Goal: Task Accomplishment & Management: Use online tool/utility

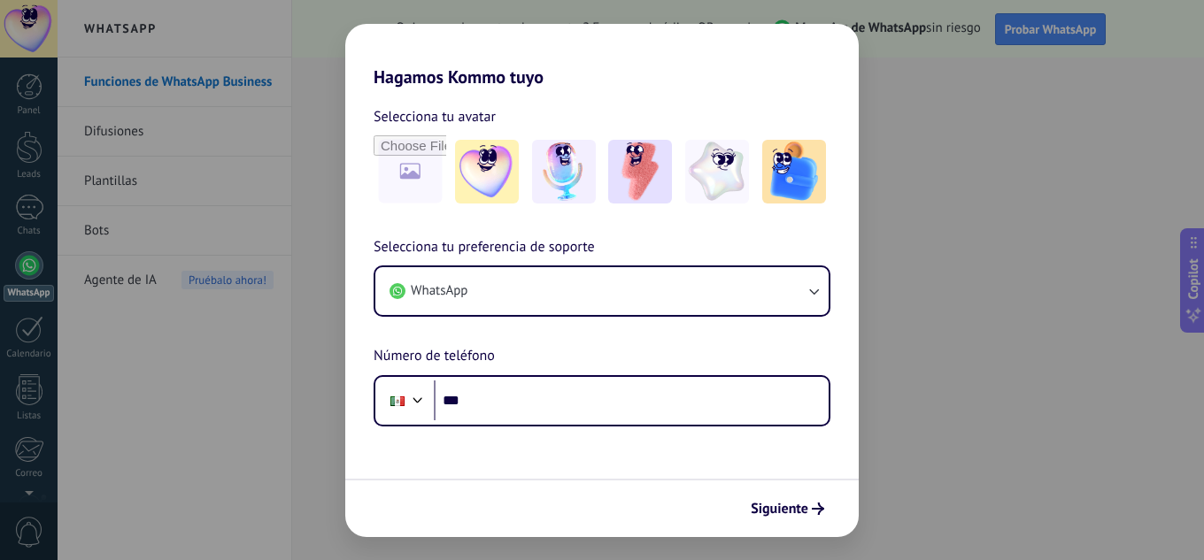
click at [667, 344] on div "Selecciona tu preferencia de soporte WhatsApp Número de teléfono Phone ***" at bounding box center [602, 331] width 514 height 190
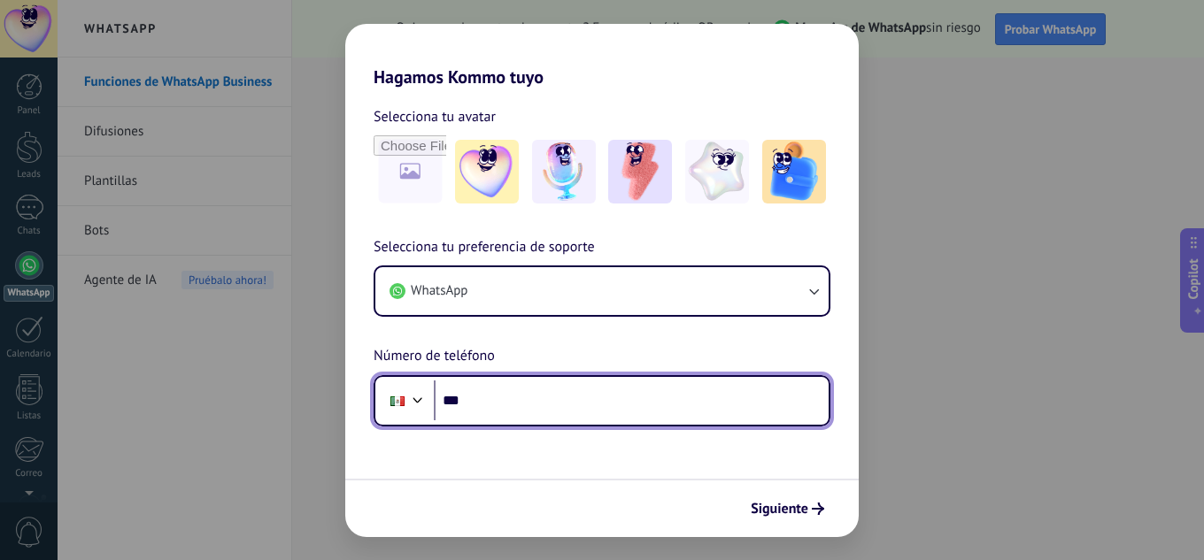
click at [544, 400] on input "***" at bounding box center [631, 401] width 395 height 41
drag, startPoint x: 471, startPoint y: 405, endPoint x: 539, endPoint y: 420, distance: 69.8
click at [539, 420] on input "*******" at bounding box center [631, 401] width 395 height 41
paste input "*********"
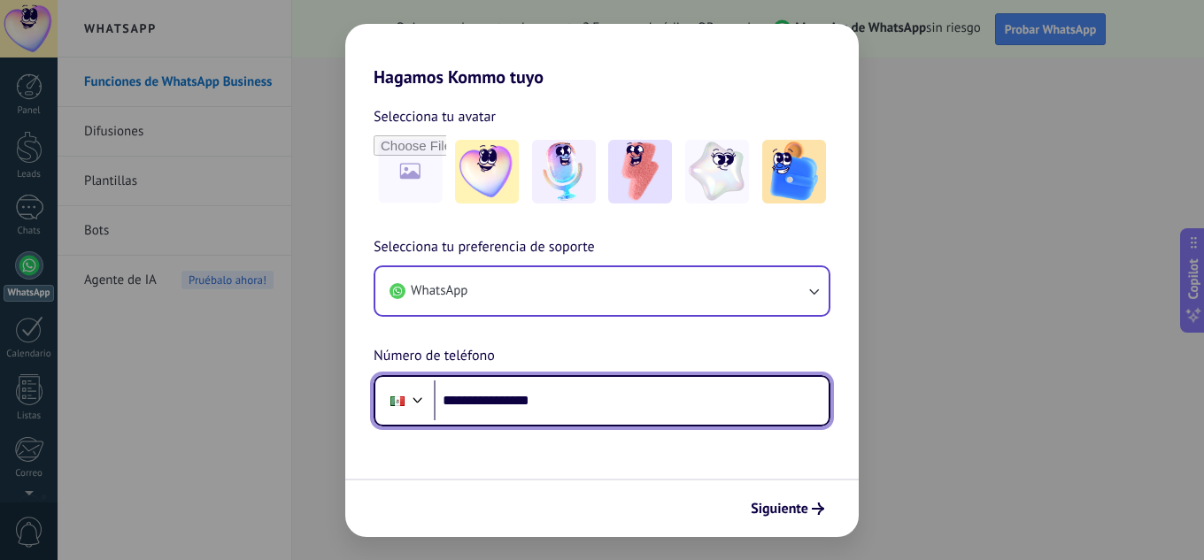
type input "**********"
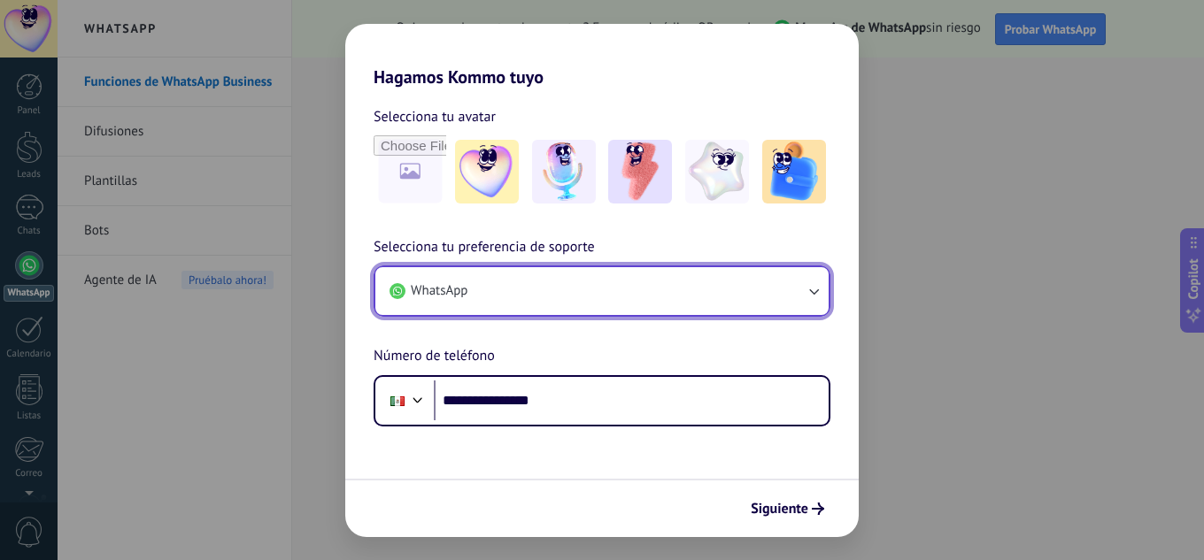
click at [585, 314] on button "WhatsApp" at bounding box center [601, 291] width 453 height 48
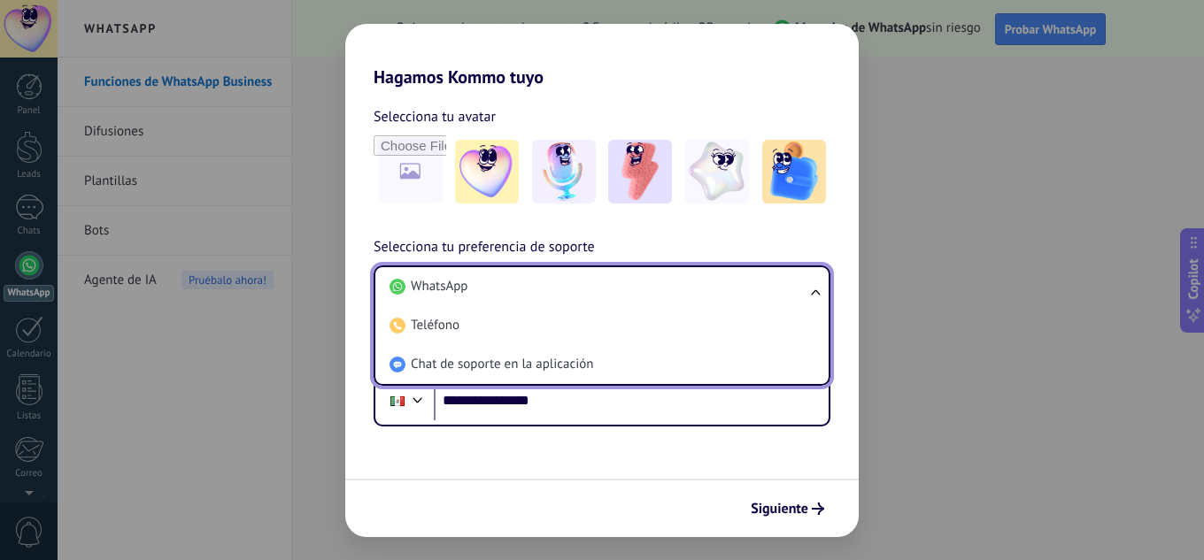
drag, startPoint x: 614, startPoint y: 468, endPoint x: 642, endPoint y: 475, distance: 28.3
click at [615, 468] on form "**********" at bounding box center [602, 313] width 514 height 450
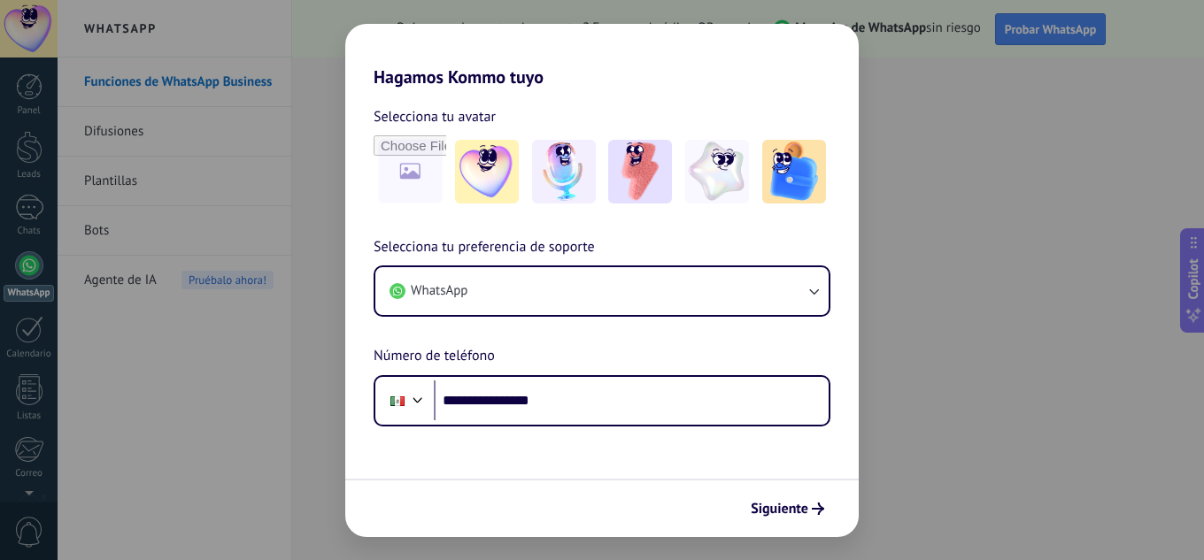
click at [798, 508] on span "Siguiente" at bounding box center [780, 509] width 58 height 12
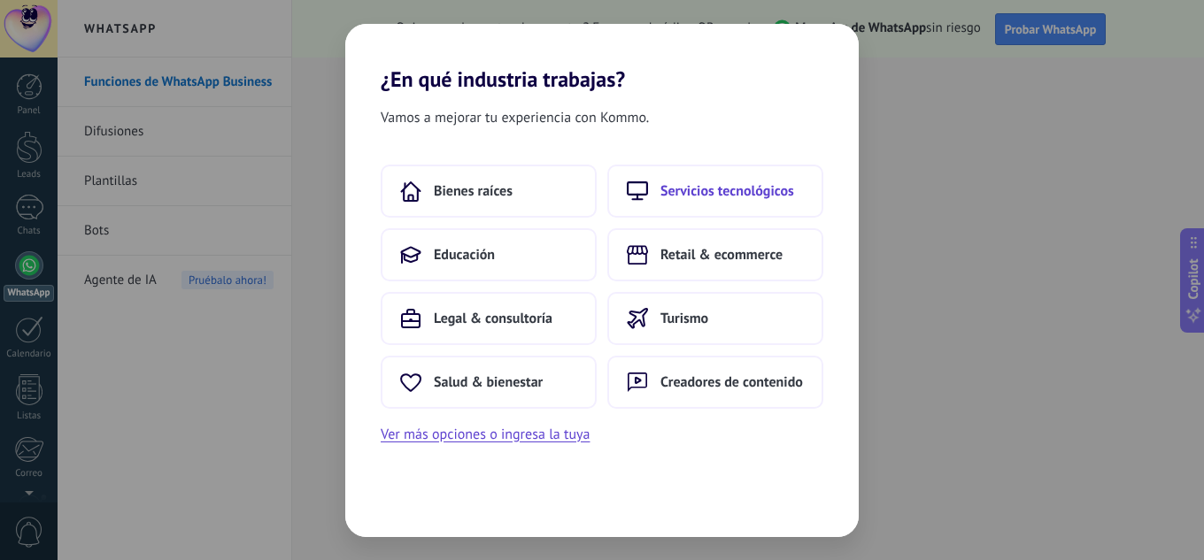
click at [765, 197] on span "Servicios tecnológicos" at bounding box center [728, 191] width 134 height 18
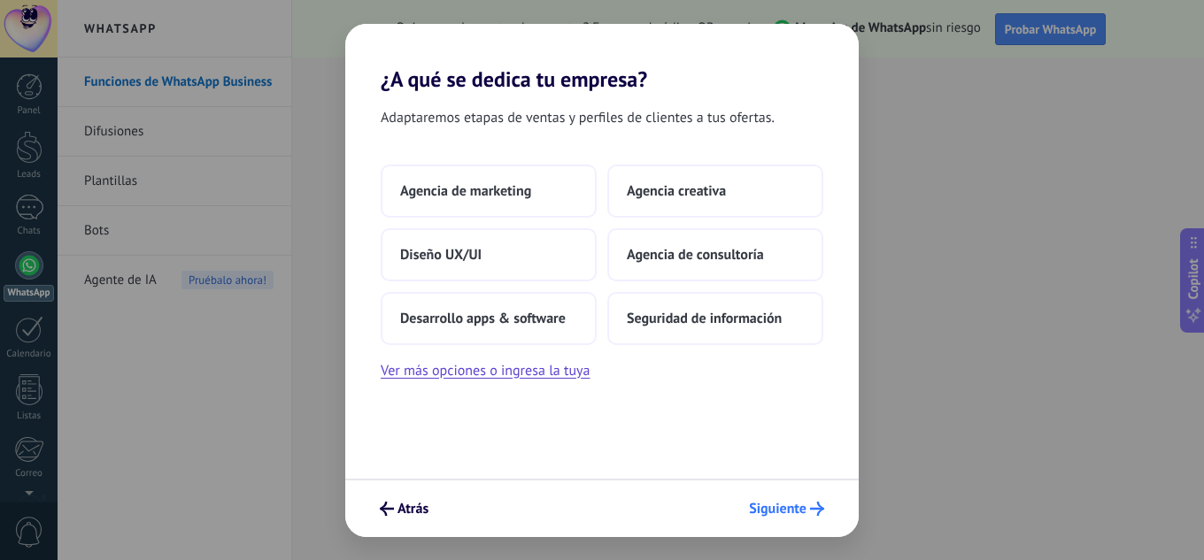
click at [782, 515] on span "Siguiente" at bounding box center [778, 509] width 58 height 12
click at [490, 187] on span "Agencia de marketing" at bounding box center [465, 191] width 131 height 18
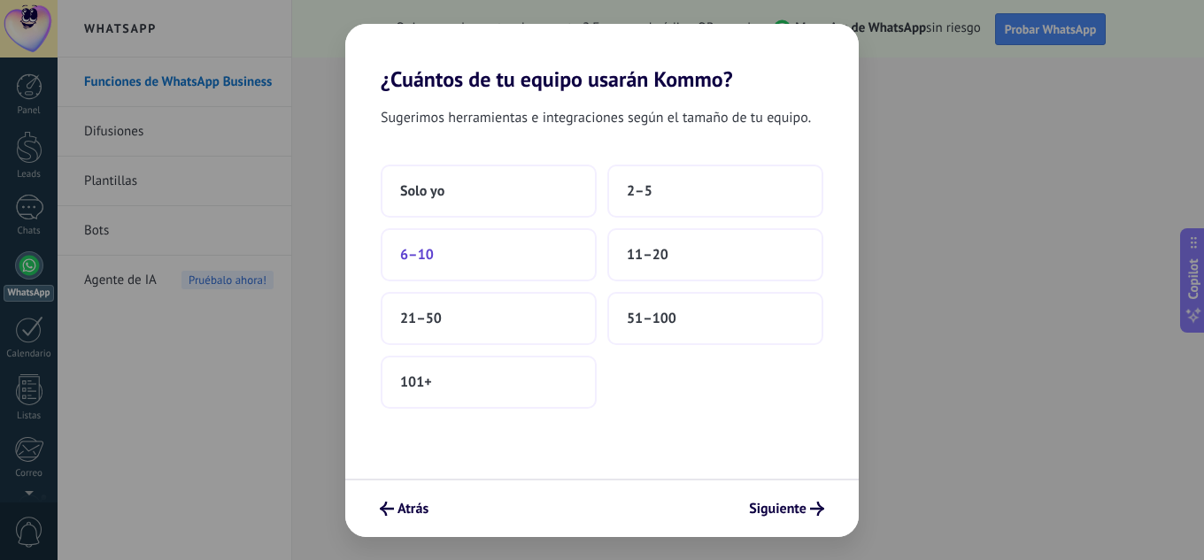
click at [523, 243] on button "6–10" at bounding box center [489, 254] width 216 height 53
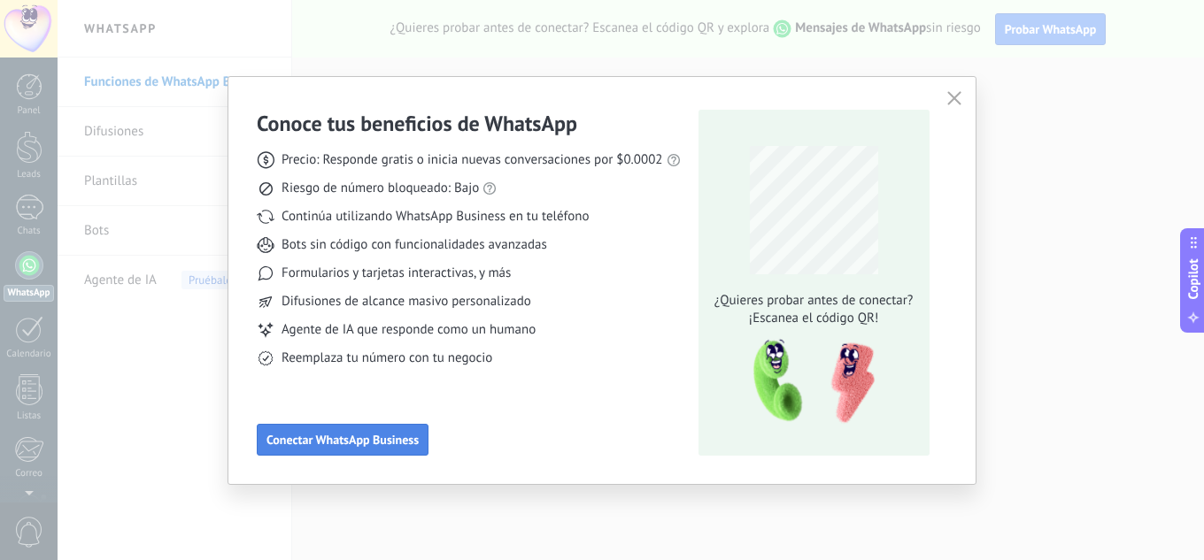
click at [380, 435] on span "Conectar WhatsApp Business" at bounding box center [343, 440] width 152 height 12
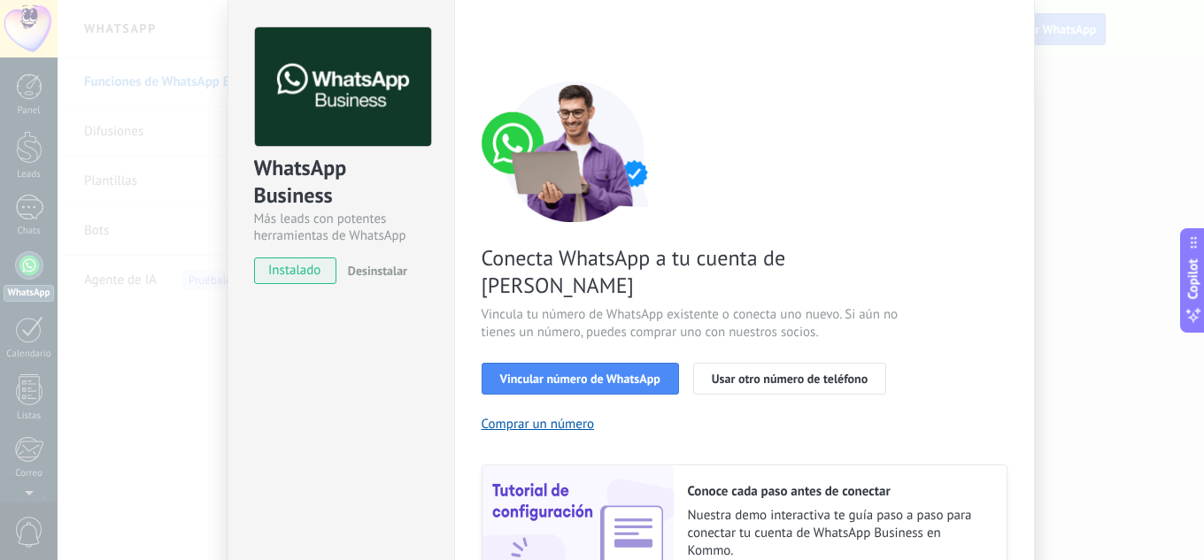
scroll to position [89, 0]
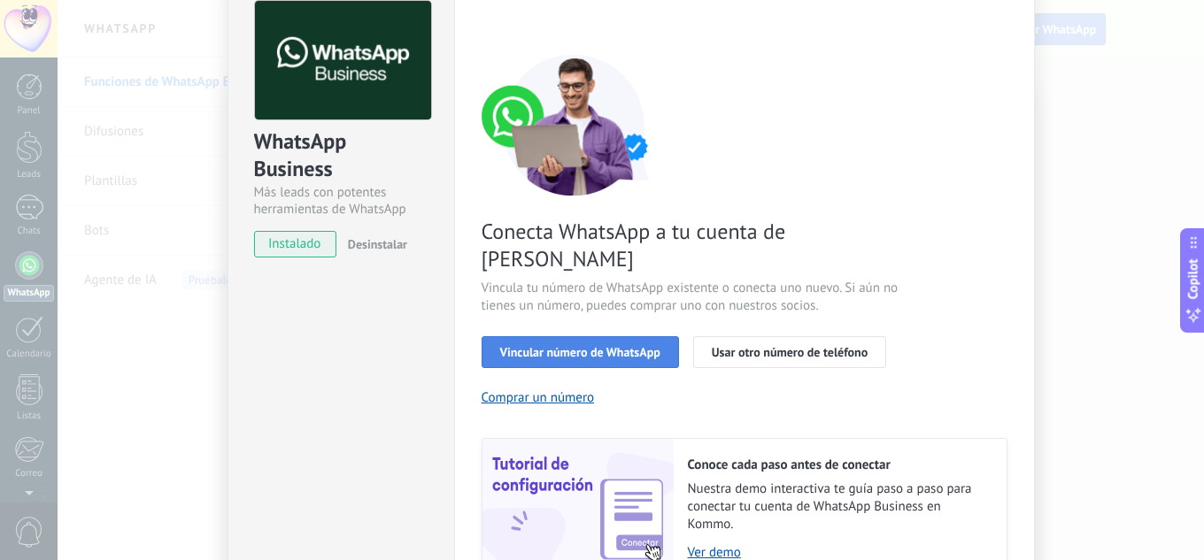
click at [599, 346] on span "Vincular número de WhatsApp" at bounding box center [580, 352] width 160 height 12
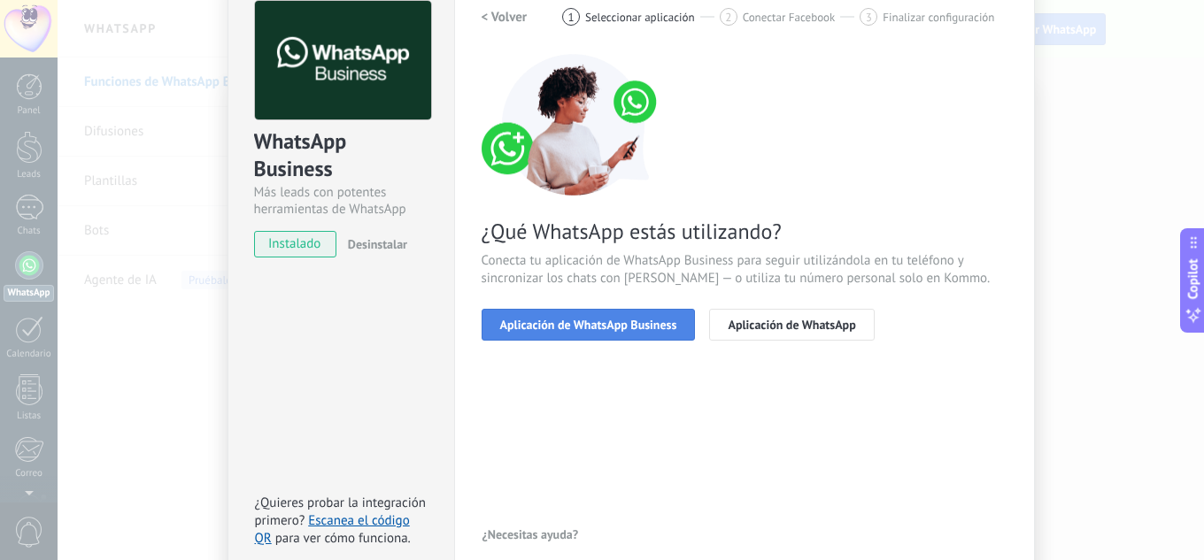
click at [623, 323] on span "Aplicación de WhatsApp Business" at bounding box center [588, 325] width 177 height 12
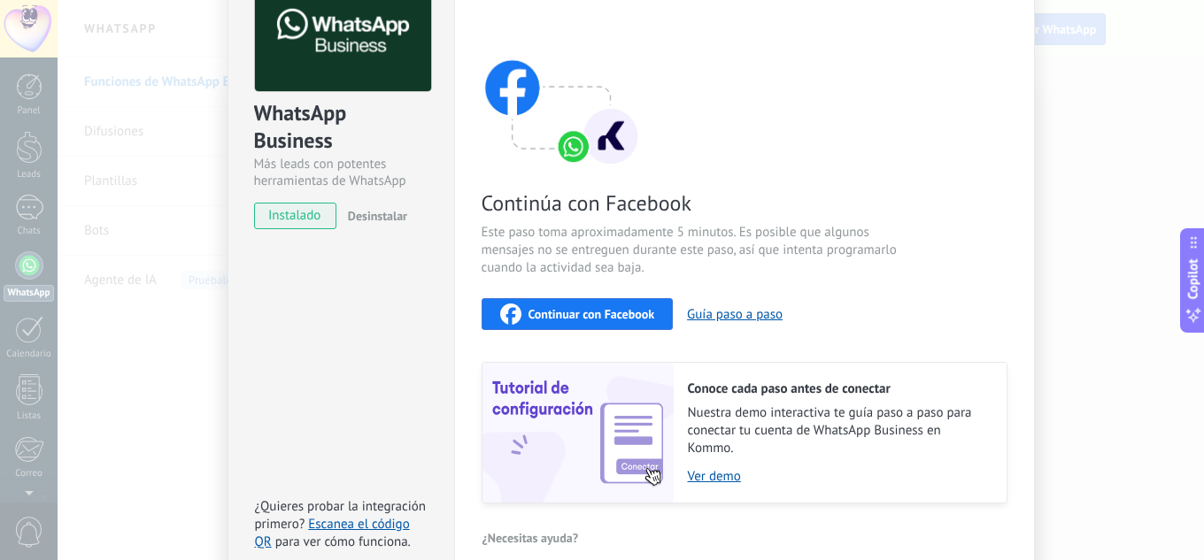
scroll to position [205, 0]
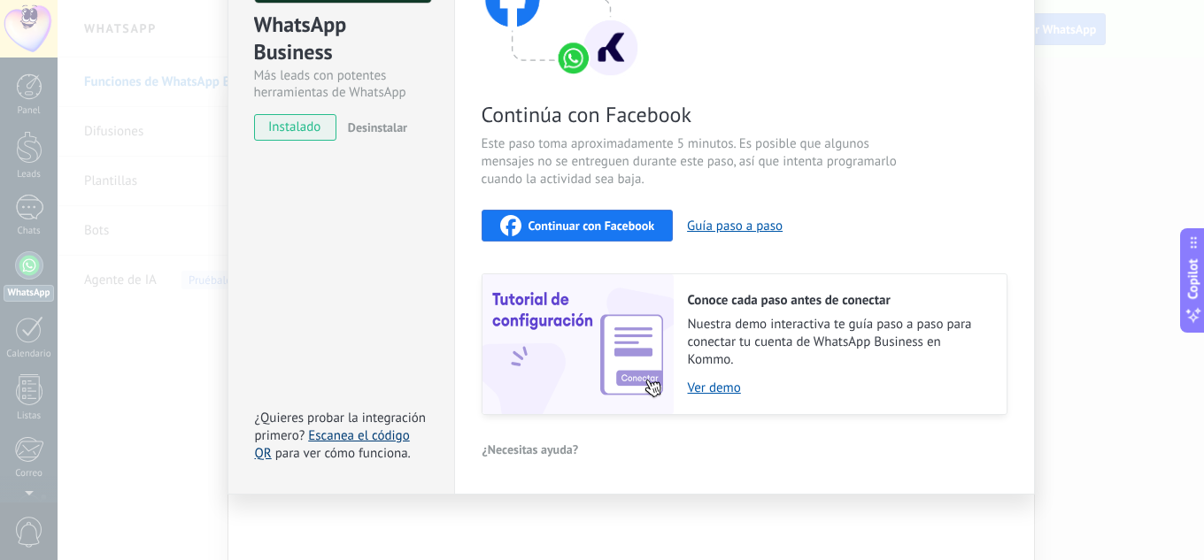
click at [373, 440] on link "Escanea el código QR" at bounding box center [332, 445] width 155 height 35
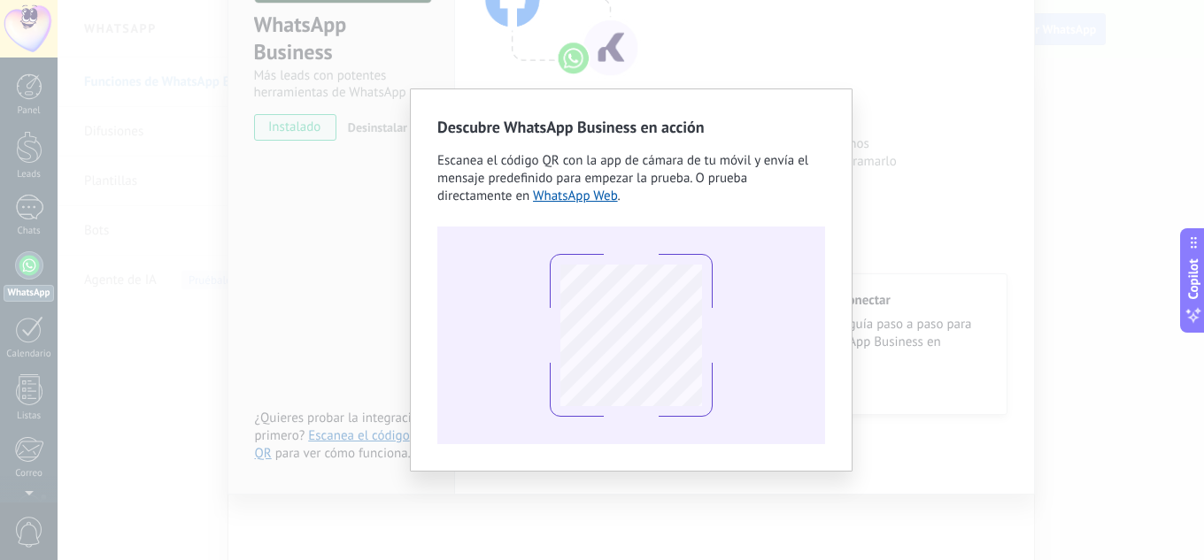
click at [892, 89] on div "Descubre WhatsApp Business en acción Escanea el código QR con la app [PERSON_NA…" at bounding box center [631, 280] width 1147 height 560
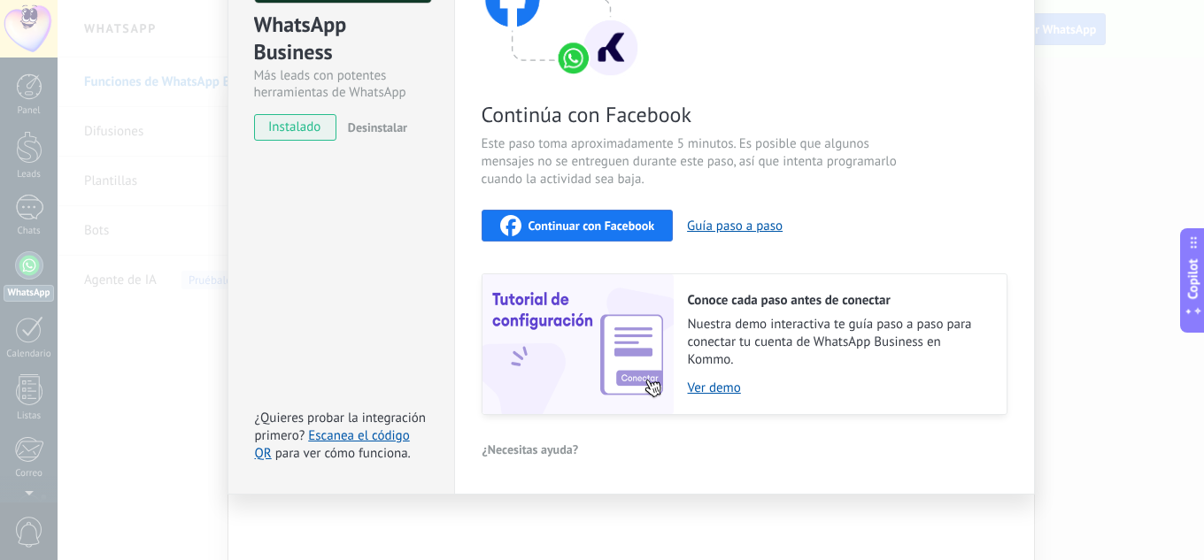
click at [600, 226] on span "Continuar con Facebook" at bounding box center [592, 226] width 127 height 12
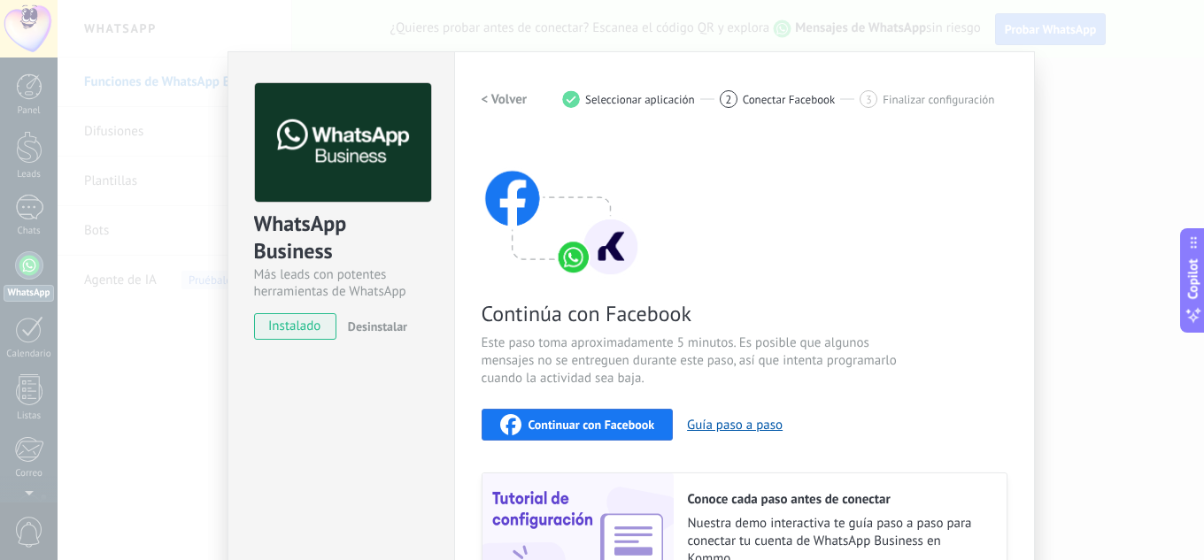
scroll to position [0, 0]
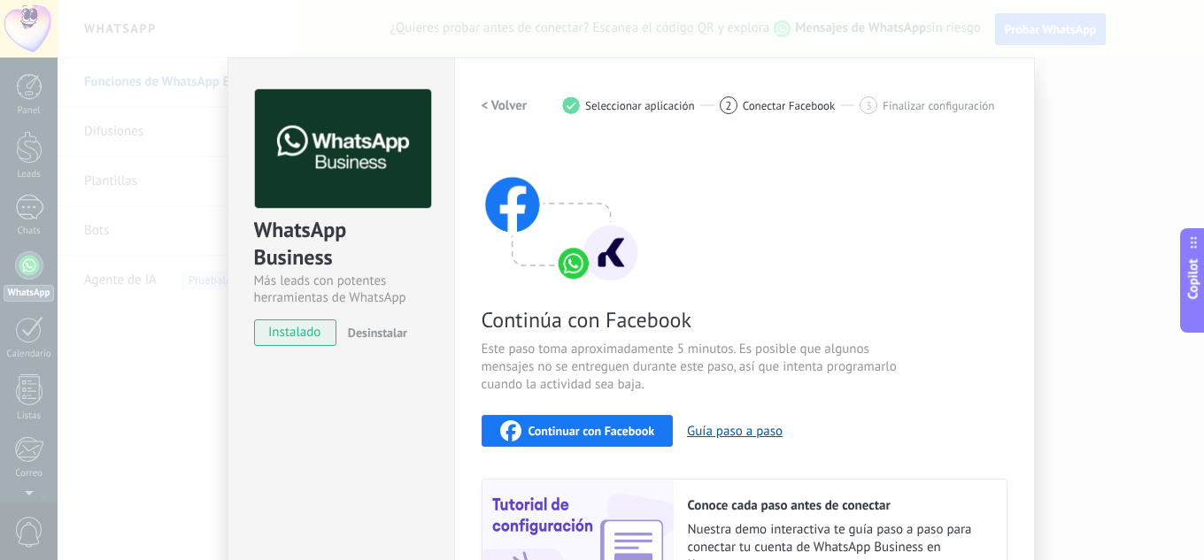
click at [1146, 174] on div "WhatsApp Business Más leads con potentes herramientas de WhatsApp instalado Des…" at bounding box center [631, 280] width 1147 height 560
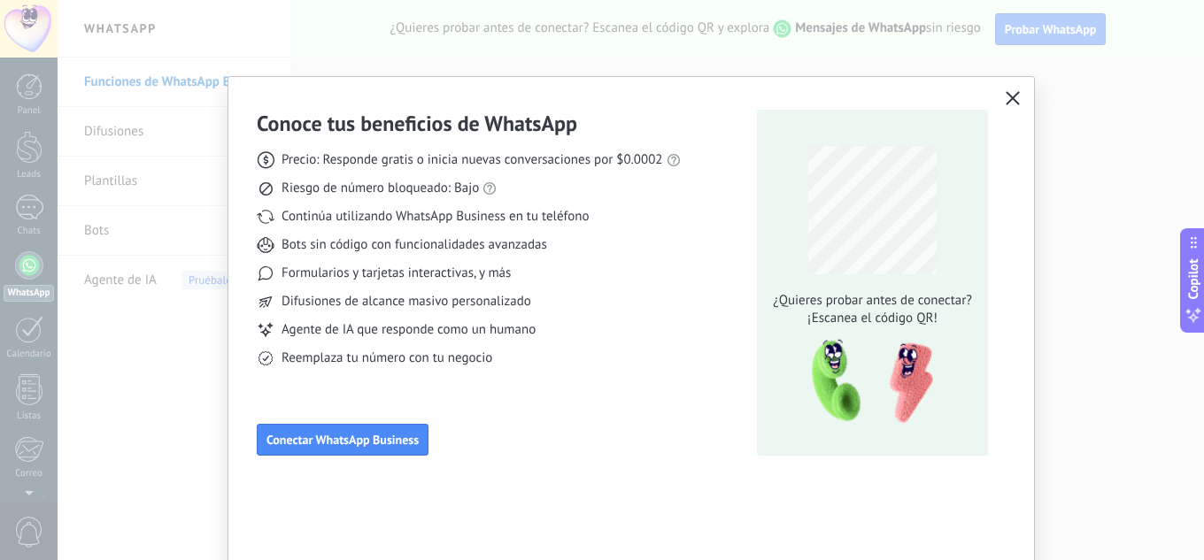
click at [1011, 93] on icon "button" at bounding box center [1013, 98] width 14 height 14
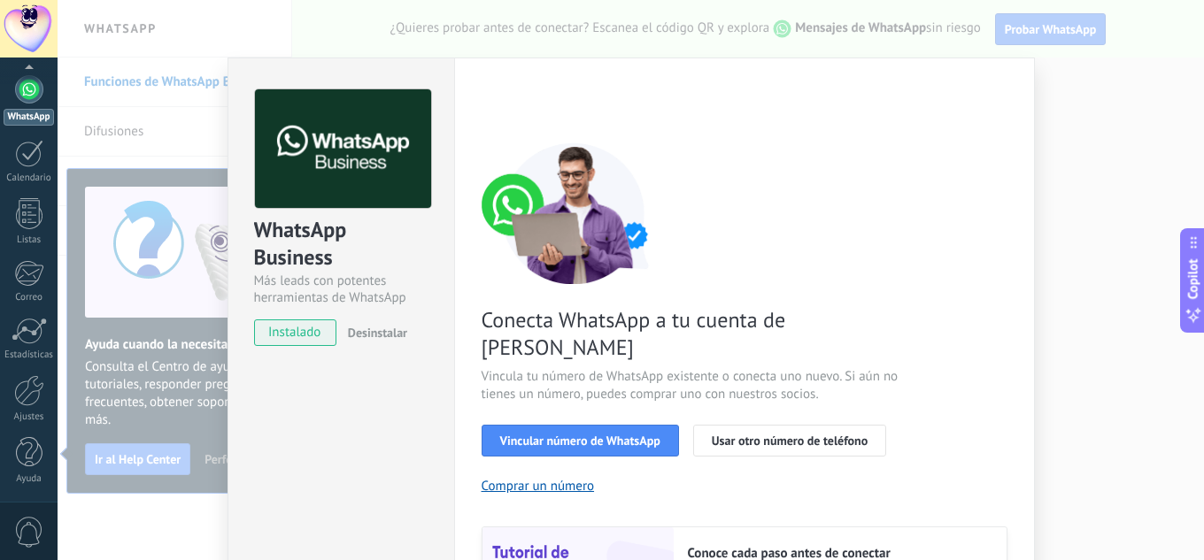
scroll to position [89, 0]
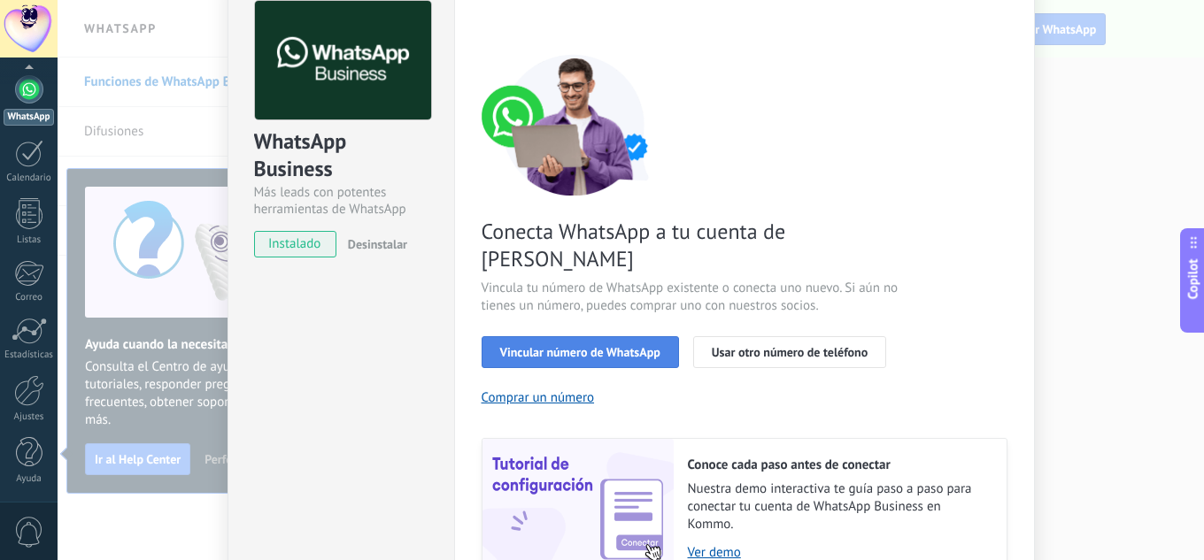
click at [601, 346] on span "Vincular número de WhatsApp" at bounding box center [580, 352] width 160 height 12
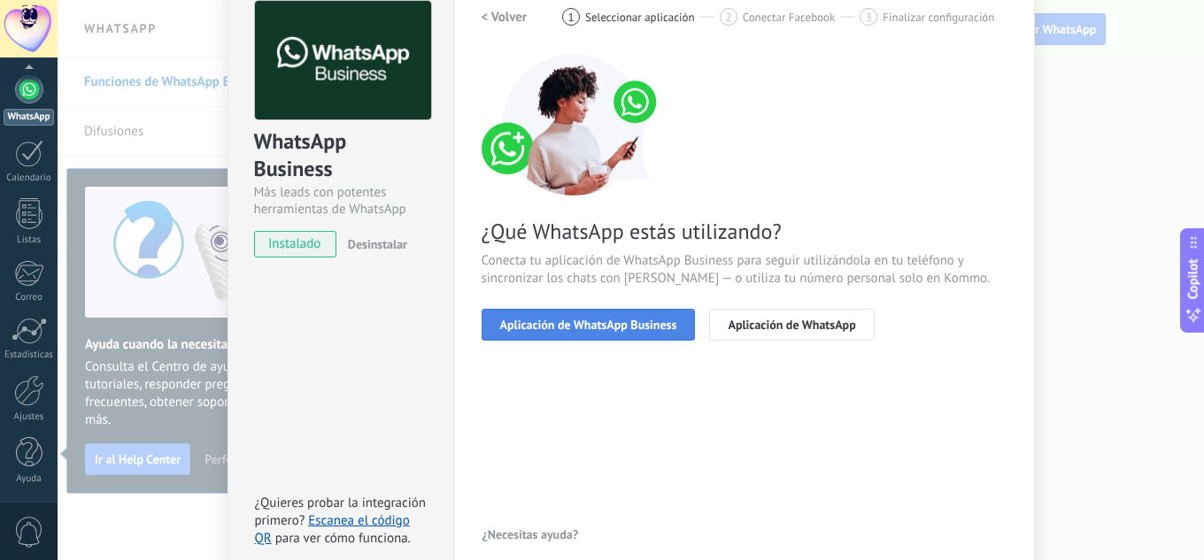
click at [601, 326] on span "Aplicación de WhatsApp Business" at bounding box center [588, 325] width 177 height 12
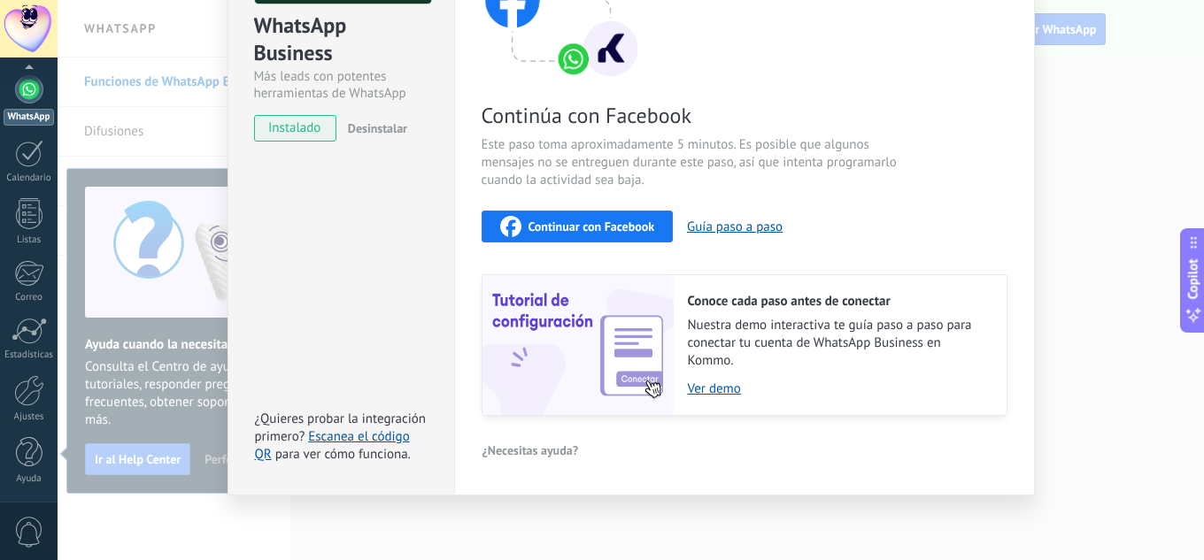
scroll to position [205, 0]
click at [587, 223] on span "Continuar con Facebook" at bounding box center [592, 226] width 127 height 12
click at [1059, 91] on div "WhatsApp Business Más leads con potentes herramientas de WhatsApp instalado Des…" at bounding box center [631, 280] width 1147 height 560
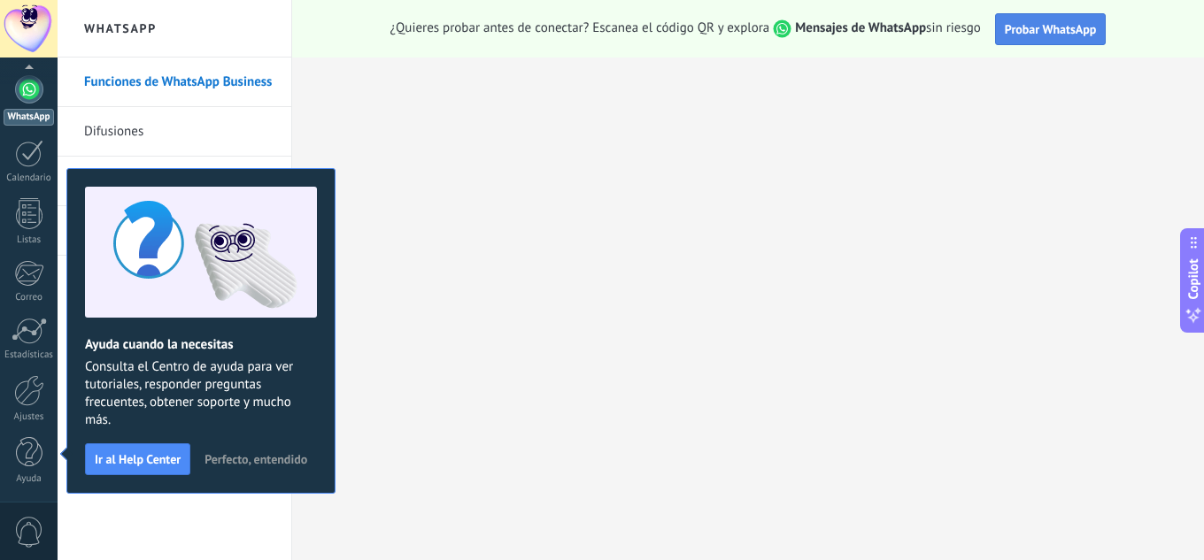
click at [1041, 28] on span "Probar WhatsApp" at bounding box center [1051, 29] width 92 height 16
